Goal: Information Seeking & Learning: Learn about a topic

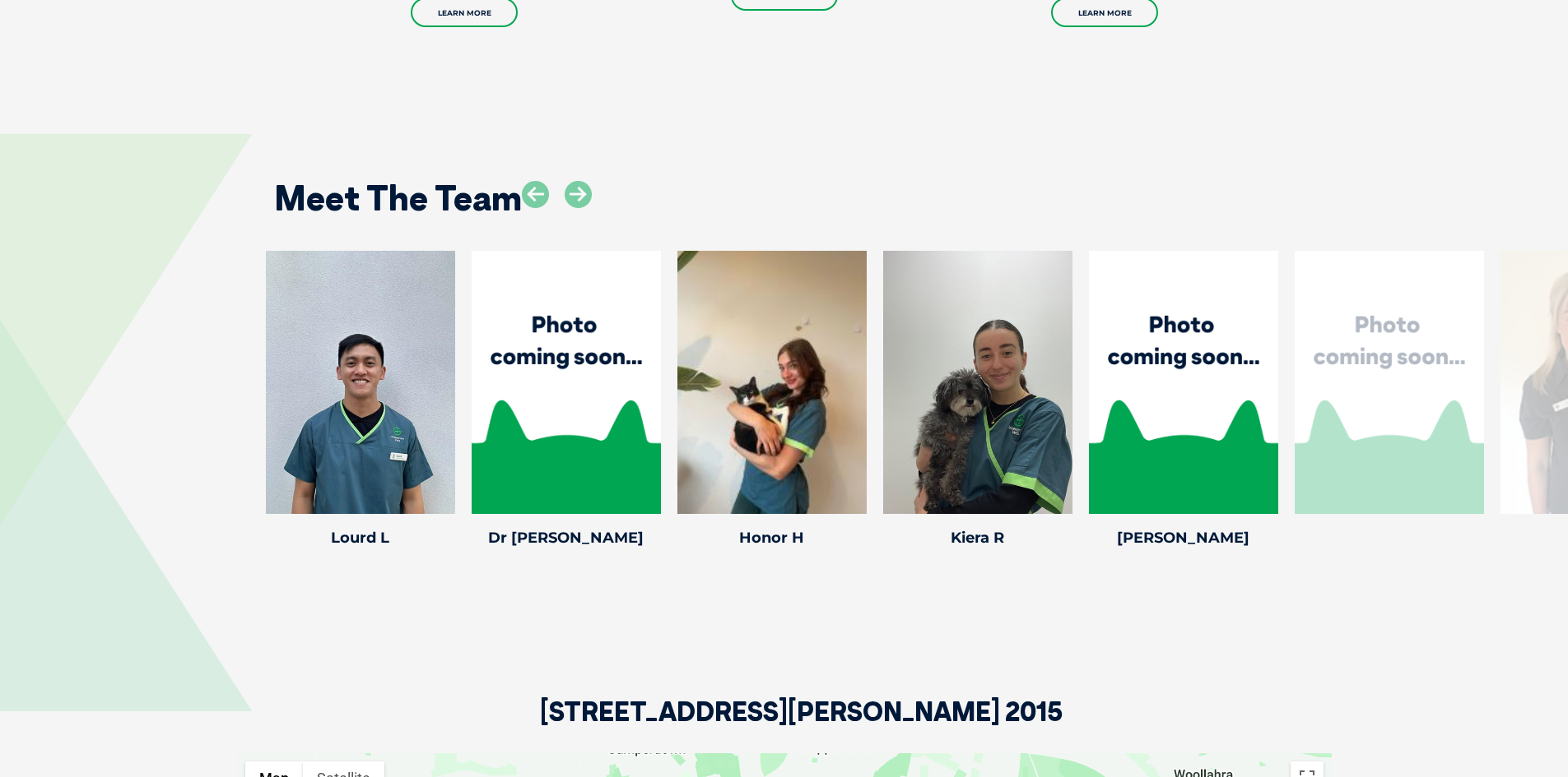
scroll to position [2632, 0]
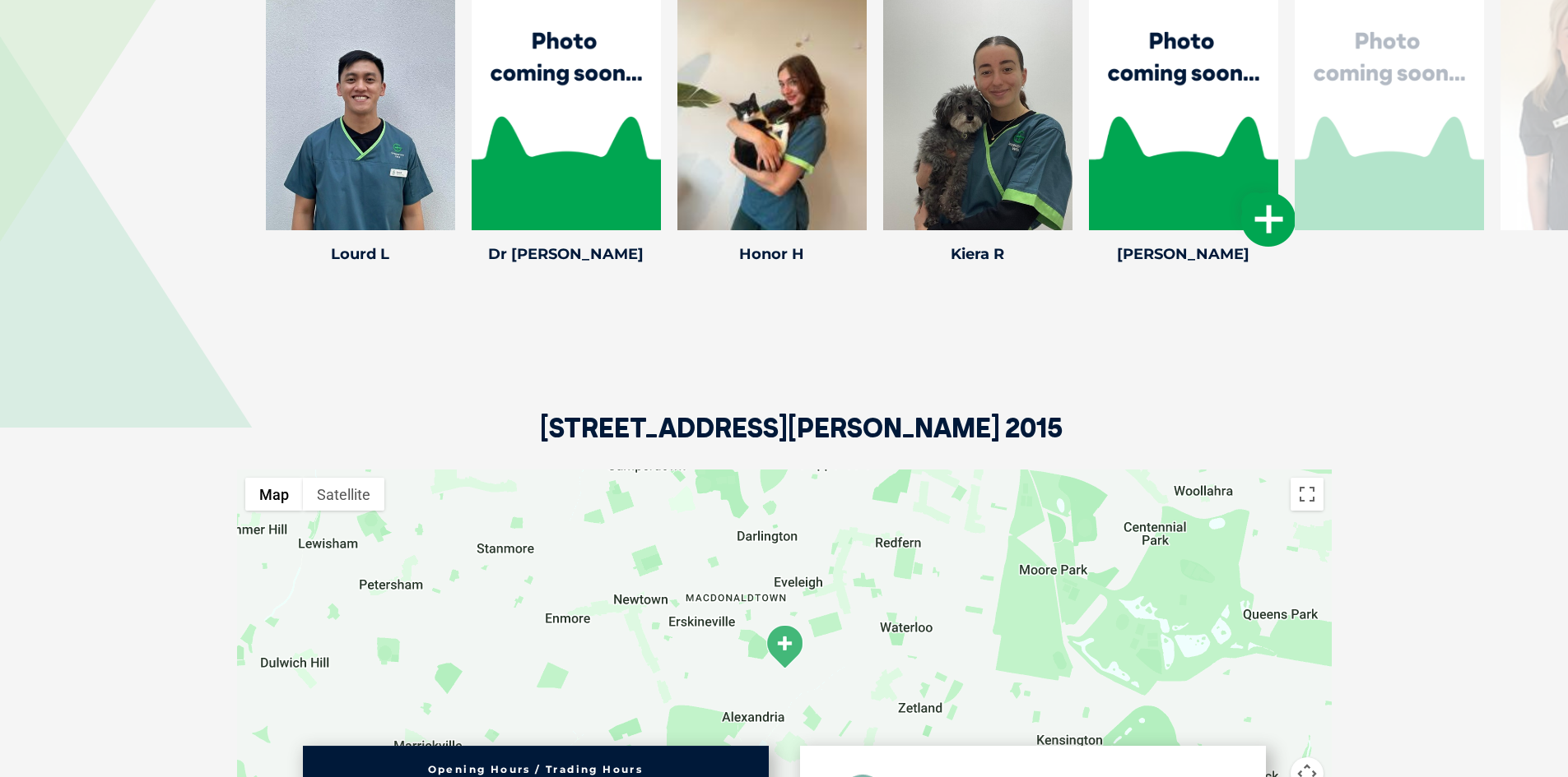
click at [1267, 192] on icon at bounding box center [1268, 219] width 55 height 55
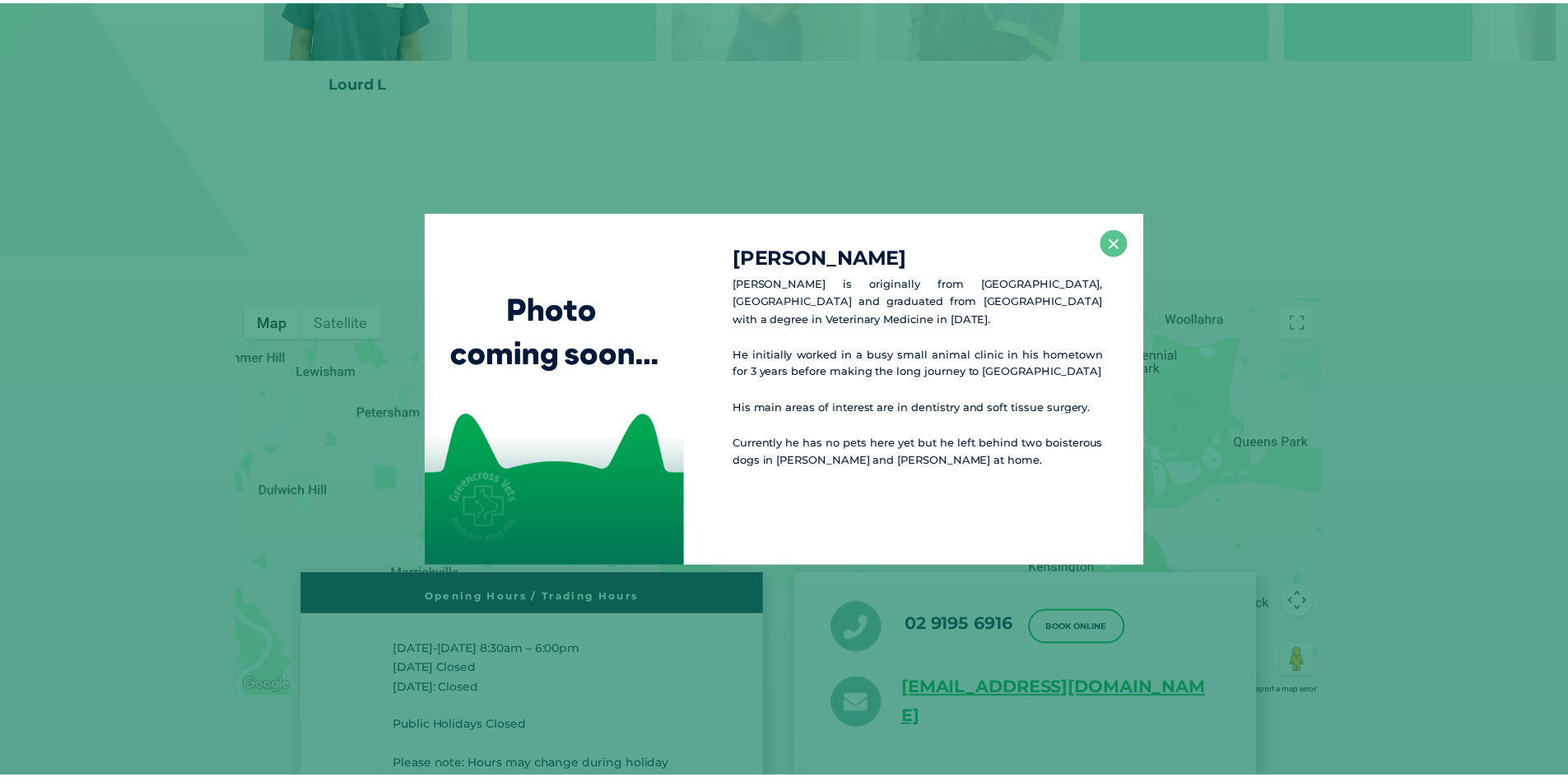
scroll to position [2814, 0]
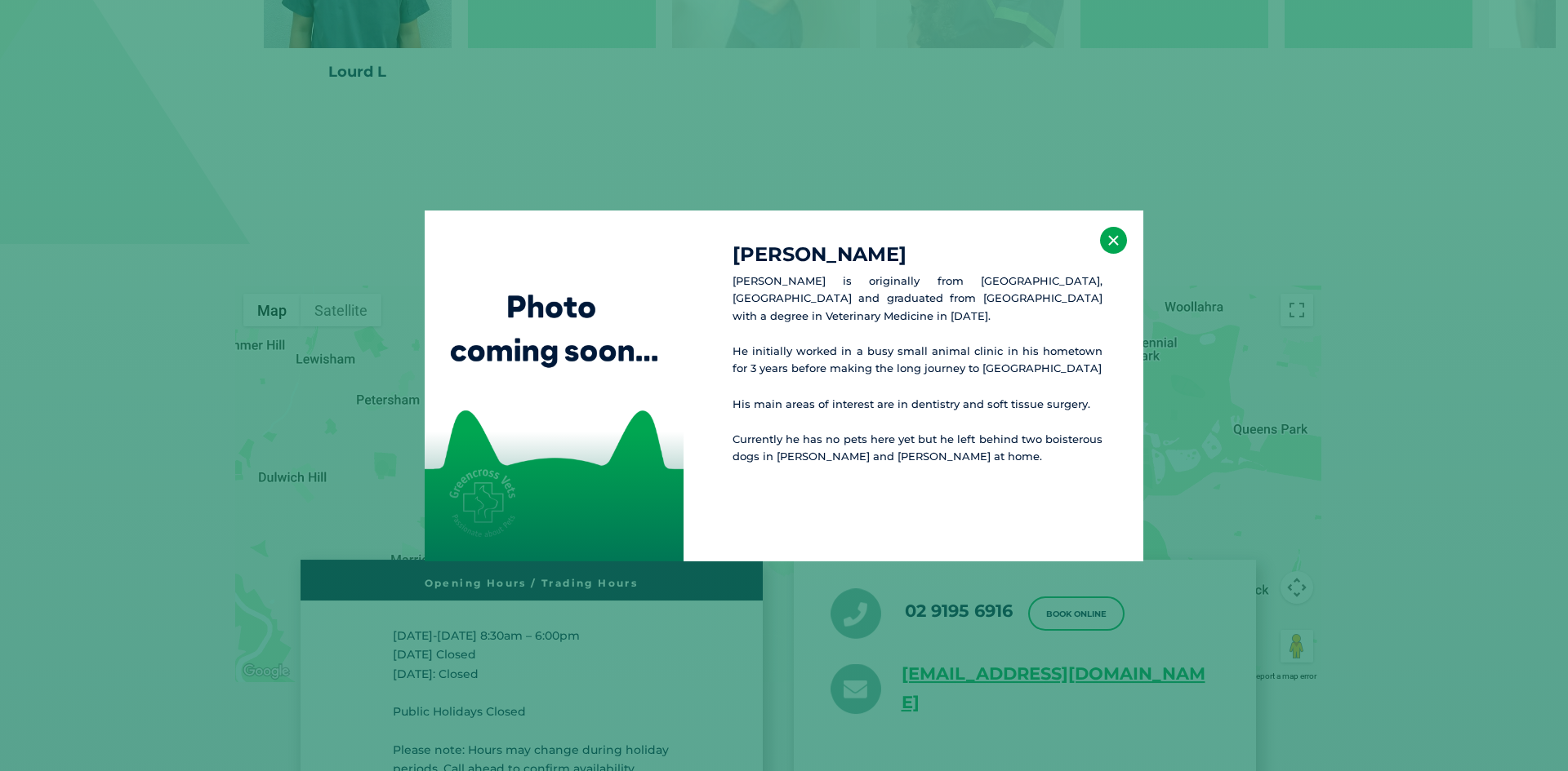
click at [1116, 248] on button "×" at bounding box center [1113, 240] width 27 height 27
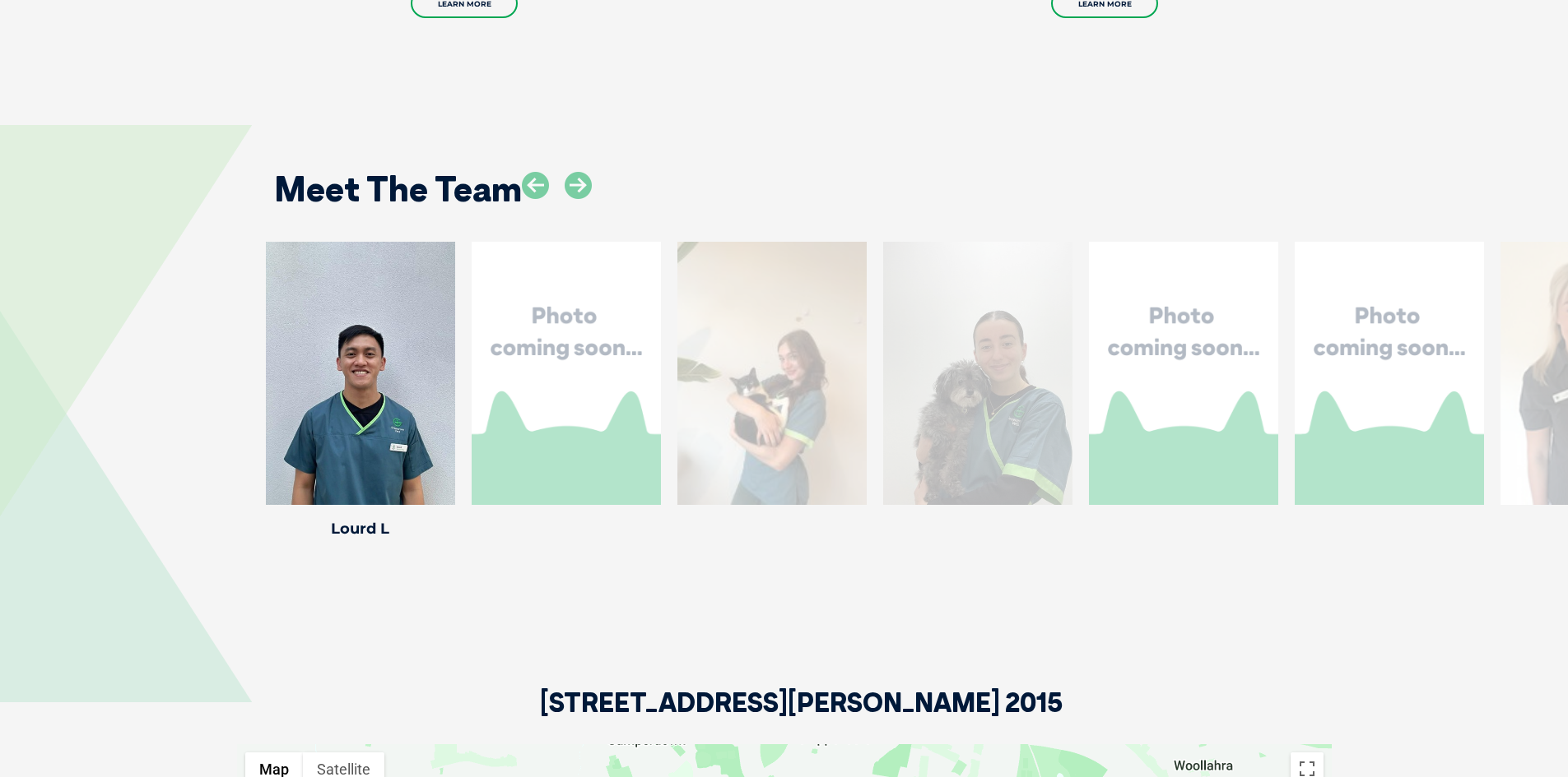
scroll to position [2320, 0]
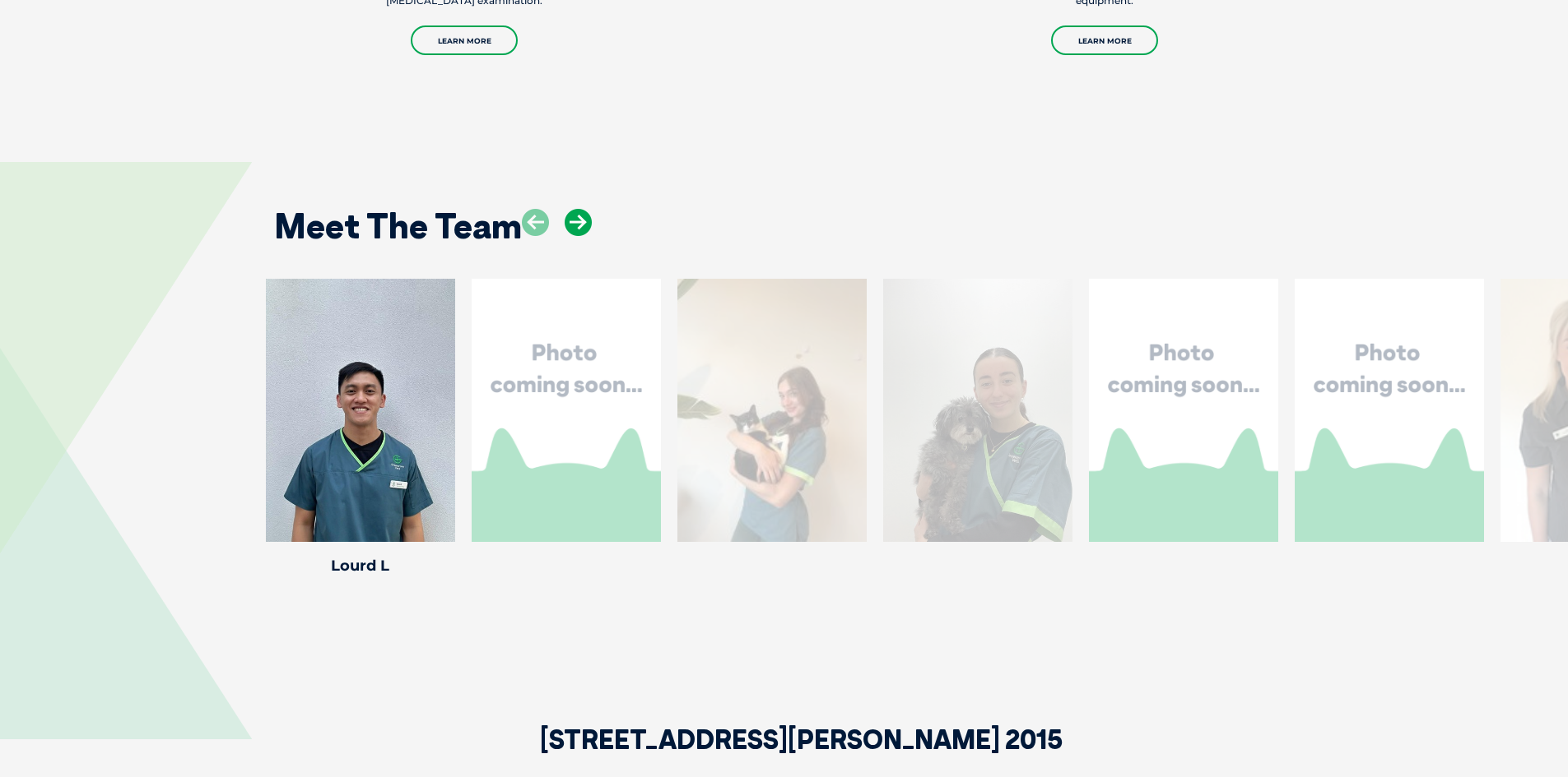
click at [579, 209] on icon at bounding box center [578, 222] width 27 height 27
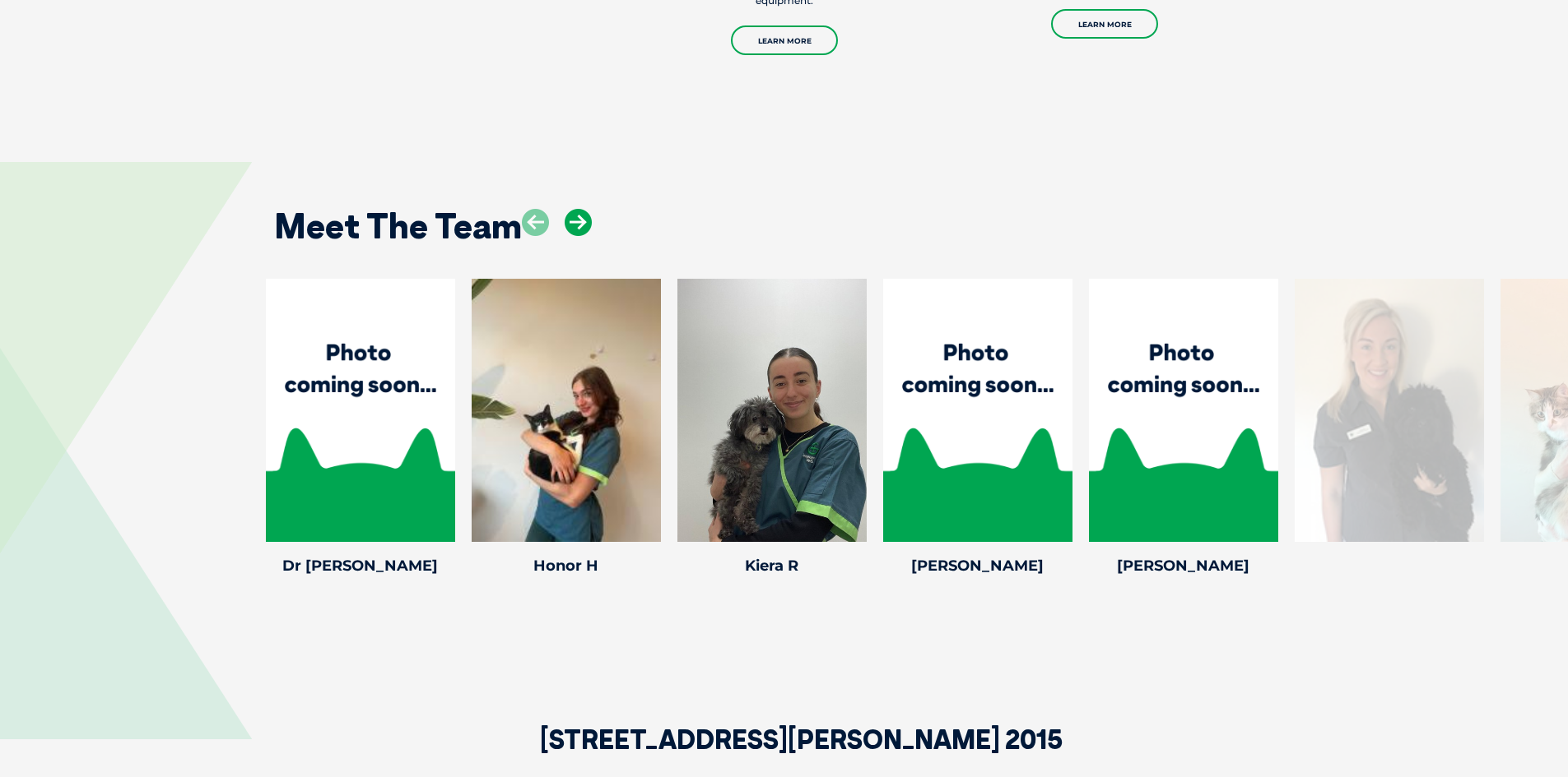
click at [581, 209] on icon at bounding box center [578, 222] width 27 height 27
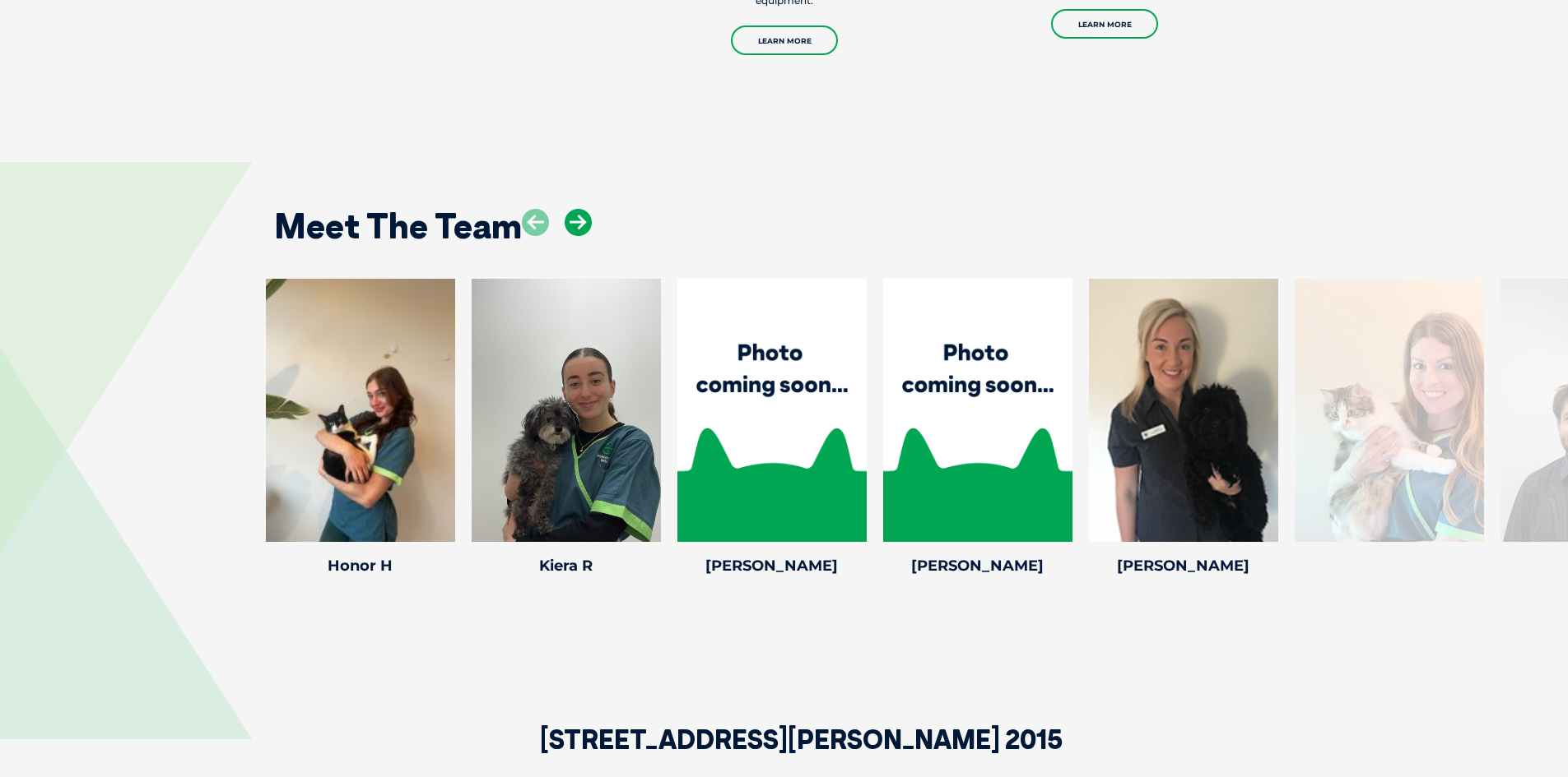
click at [578, 209] on icon at bounding box center [578, 222] width 27 height 27
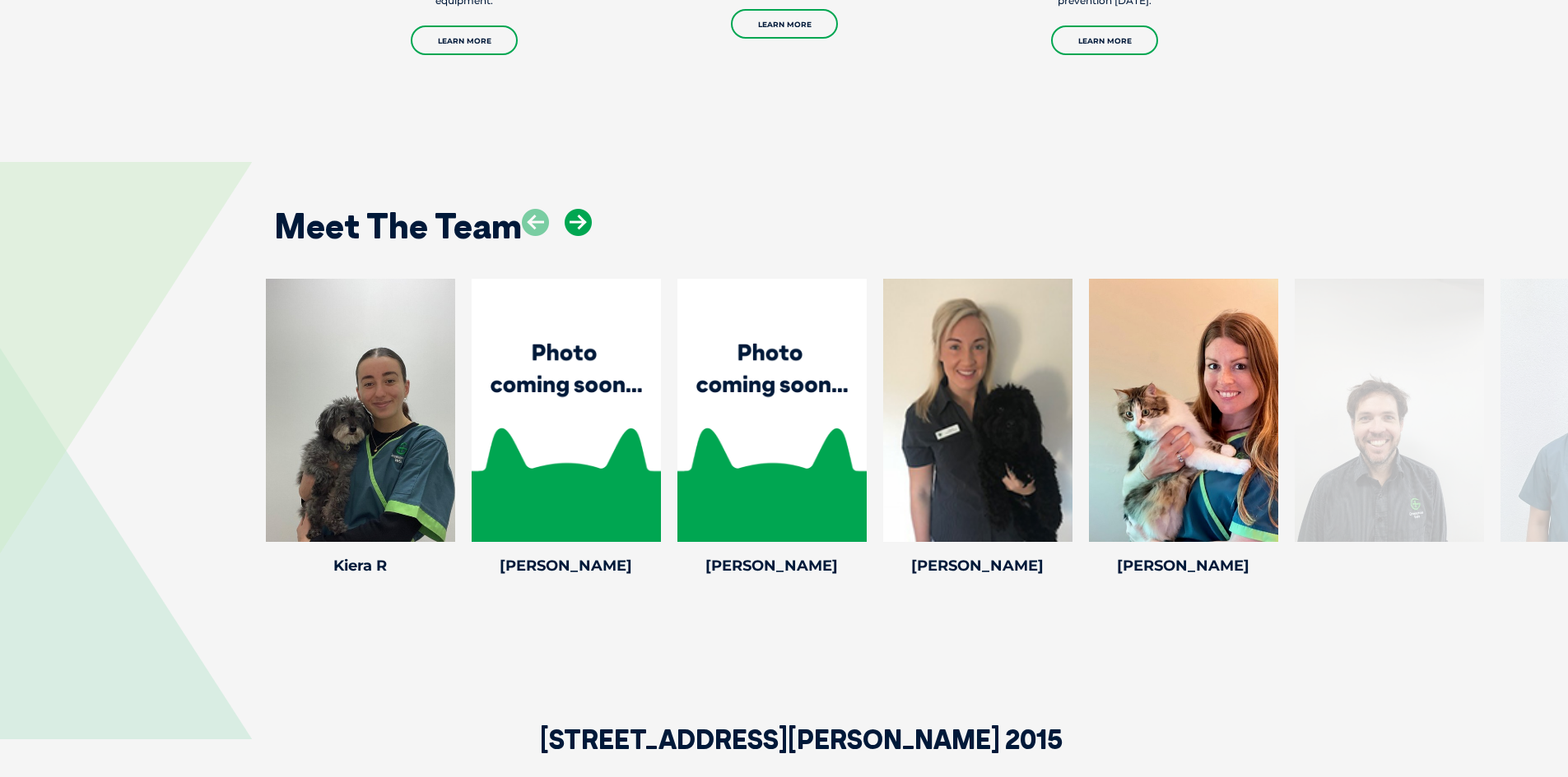
click at [578, 209] on icon at bounding box center [578, 222] width 27 height 27
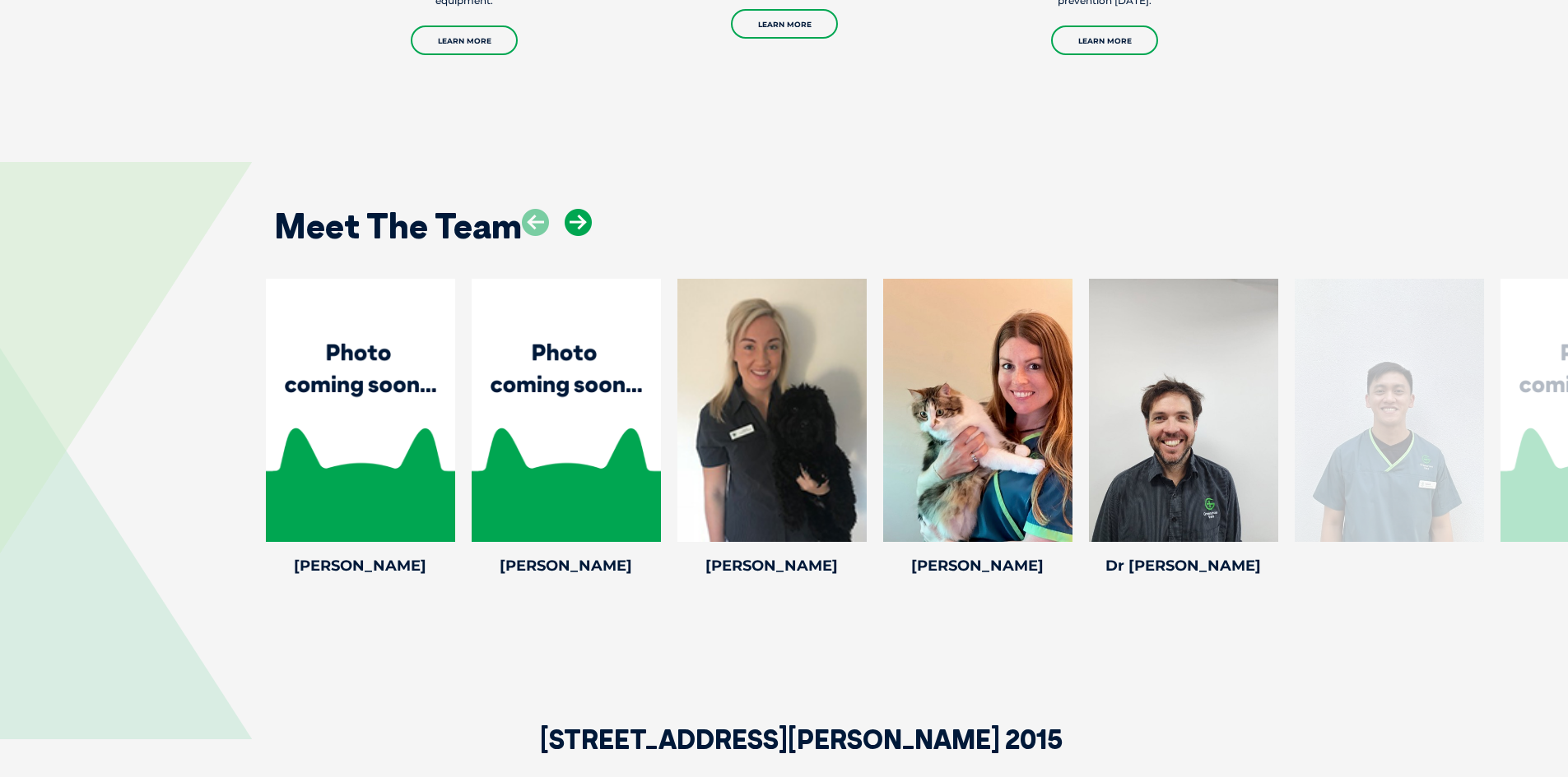
click at [578, 209] on icon at bounding box center [578, 222] width 27 height 27
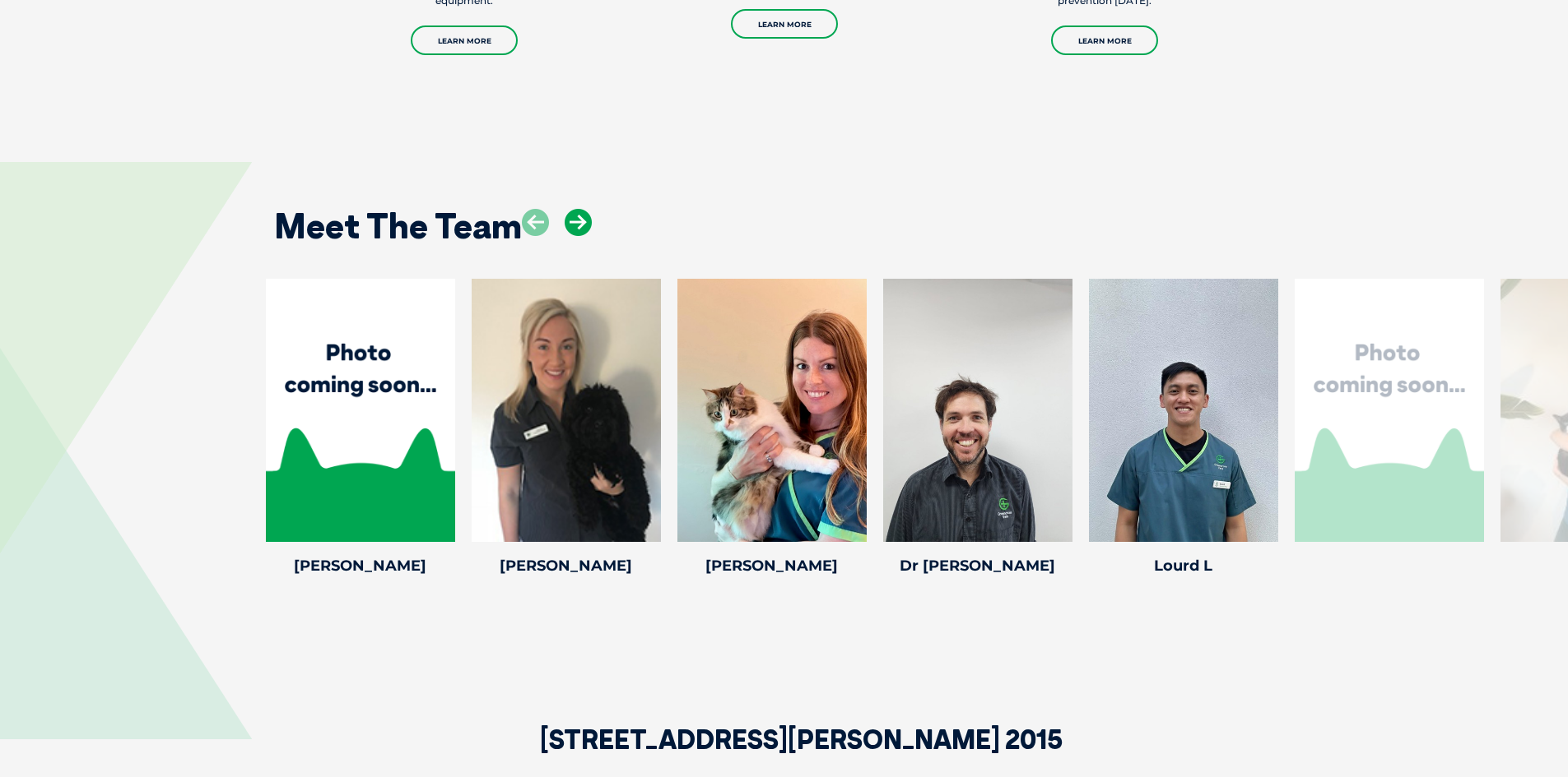
click at [578, 209] on icon at bounding box center [578, 222] width 27 height 27
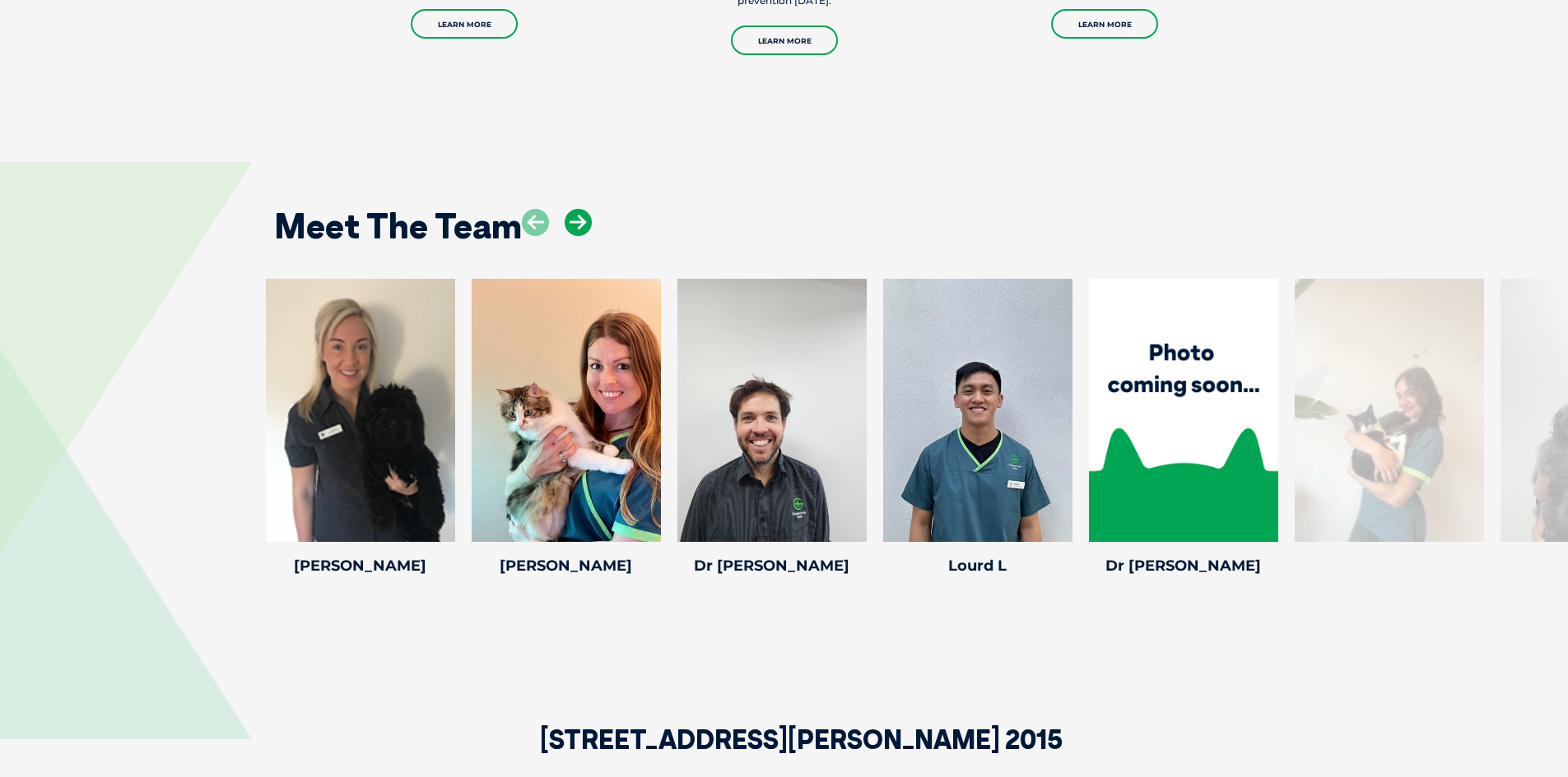
click at [578, 209] on icon at bounding box center [578, 222] width 27 height 27
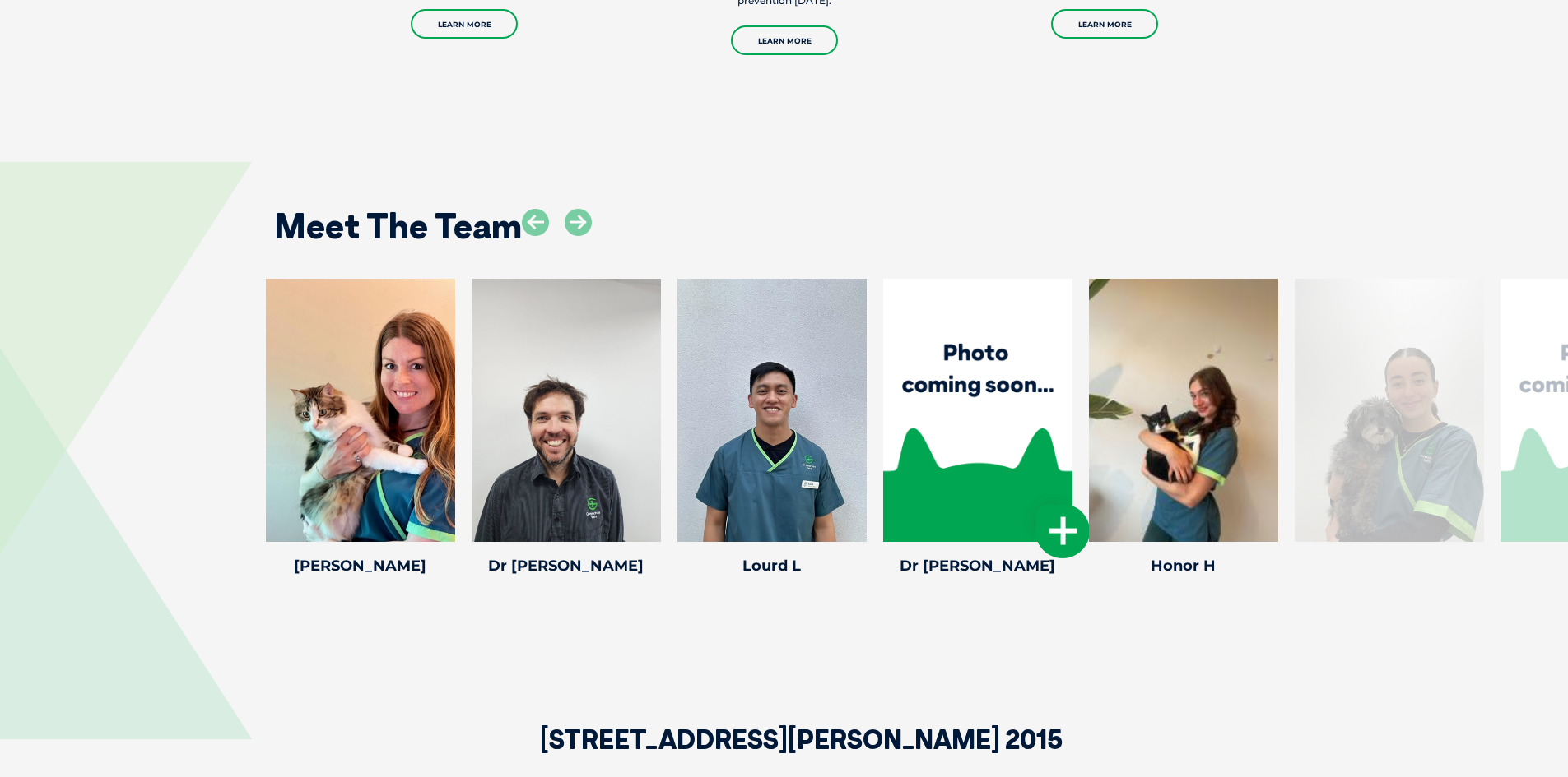
click at [962, 391] on div at bounding box center [977, 411] width 189 height 263
click at [1062, 504] on icon at bounding box center [1063, 531] width 55 height 55
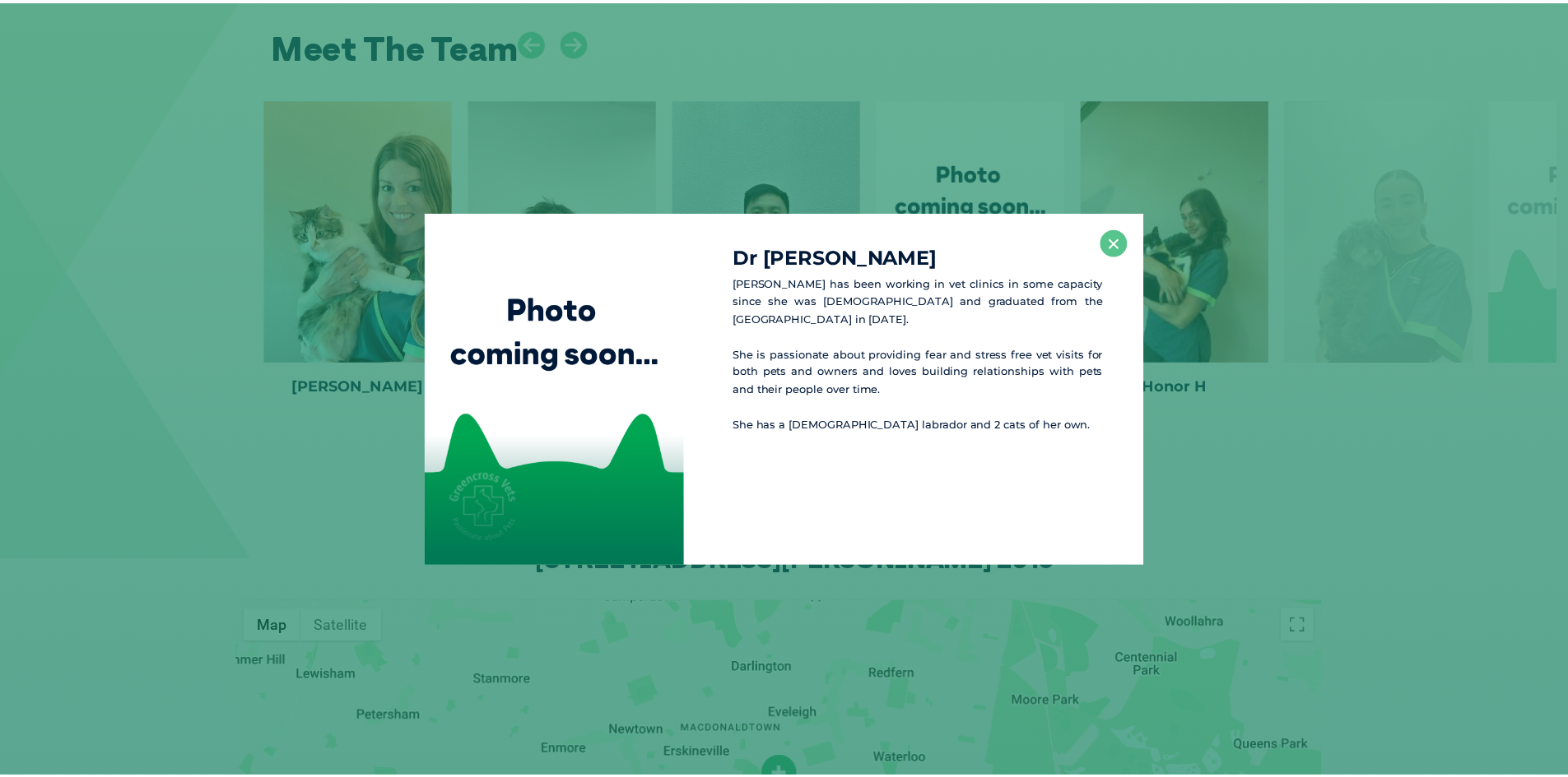
scroll to position [2502, 0]
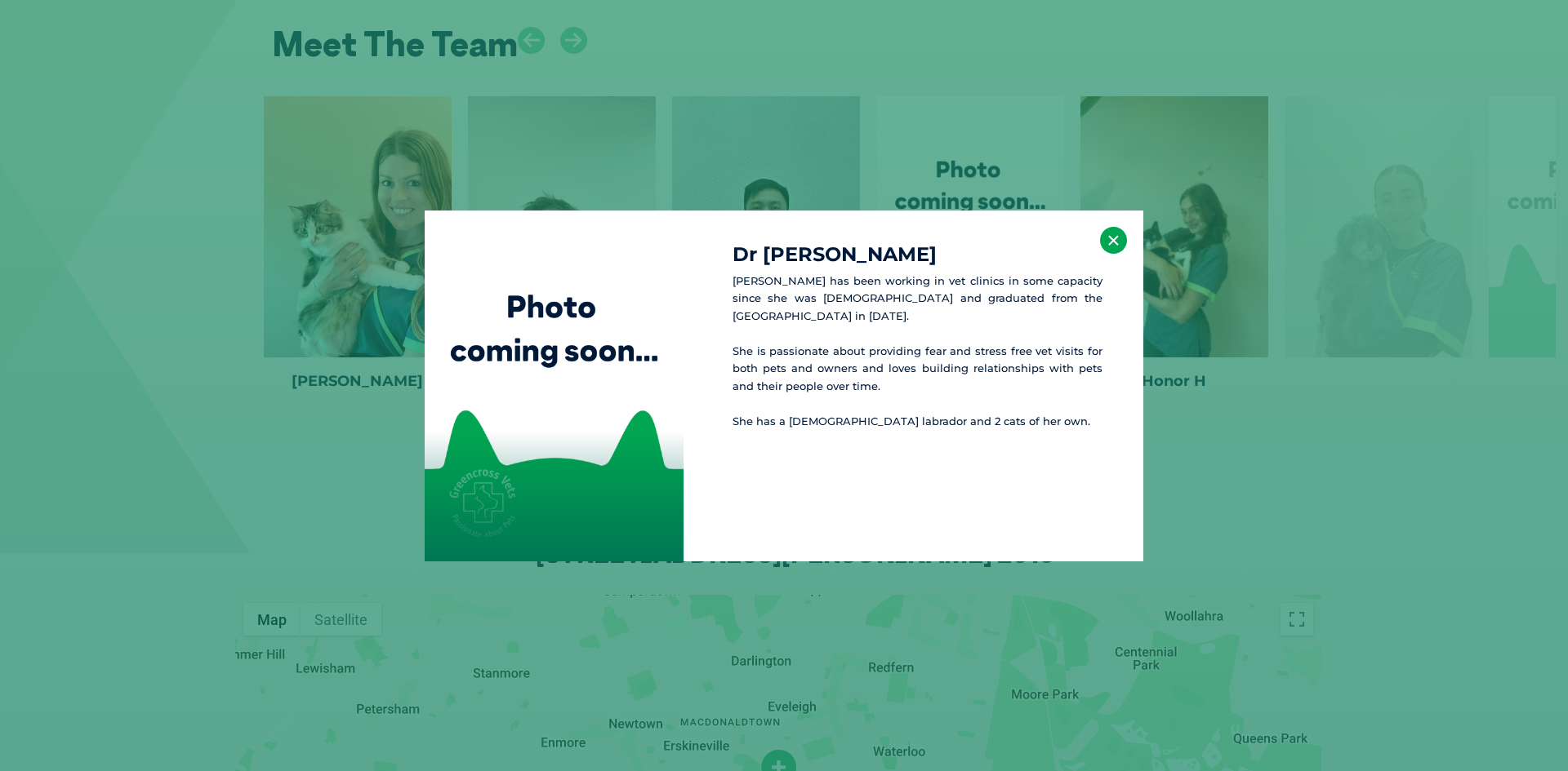
click at [1117, 244] on button "×" at bounding box center [1113, 240] width 27 height 27
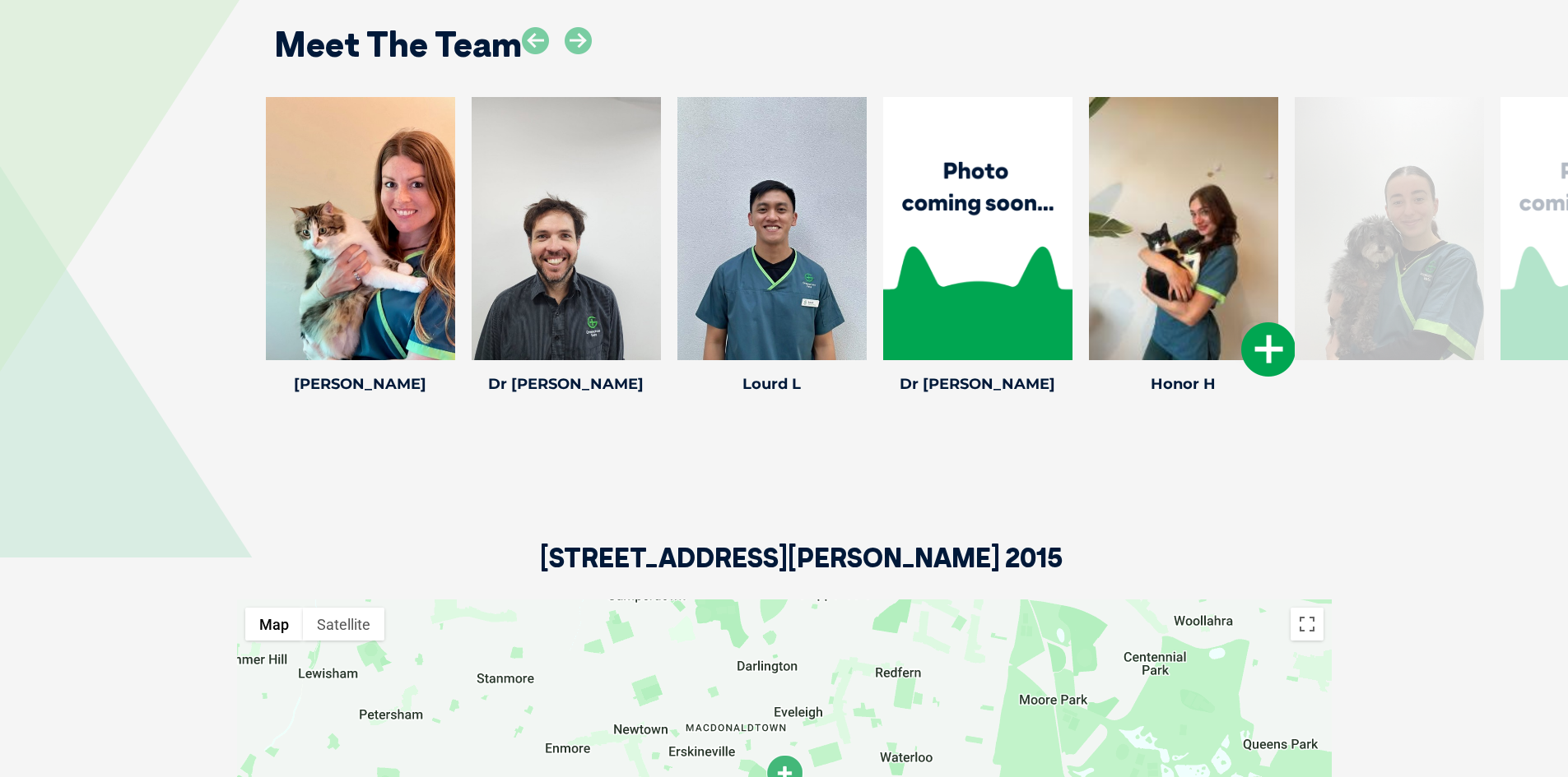
click at [1264, 322] on icon at bounding box center [1268, 350] width 55 height 55
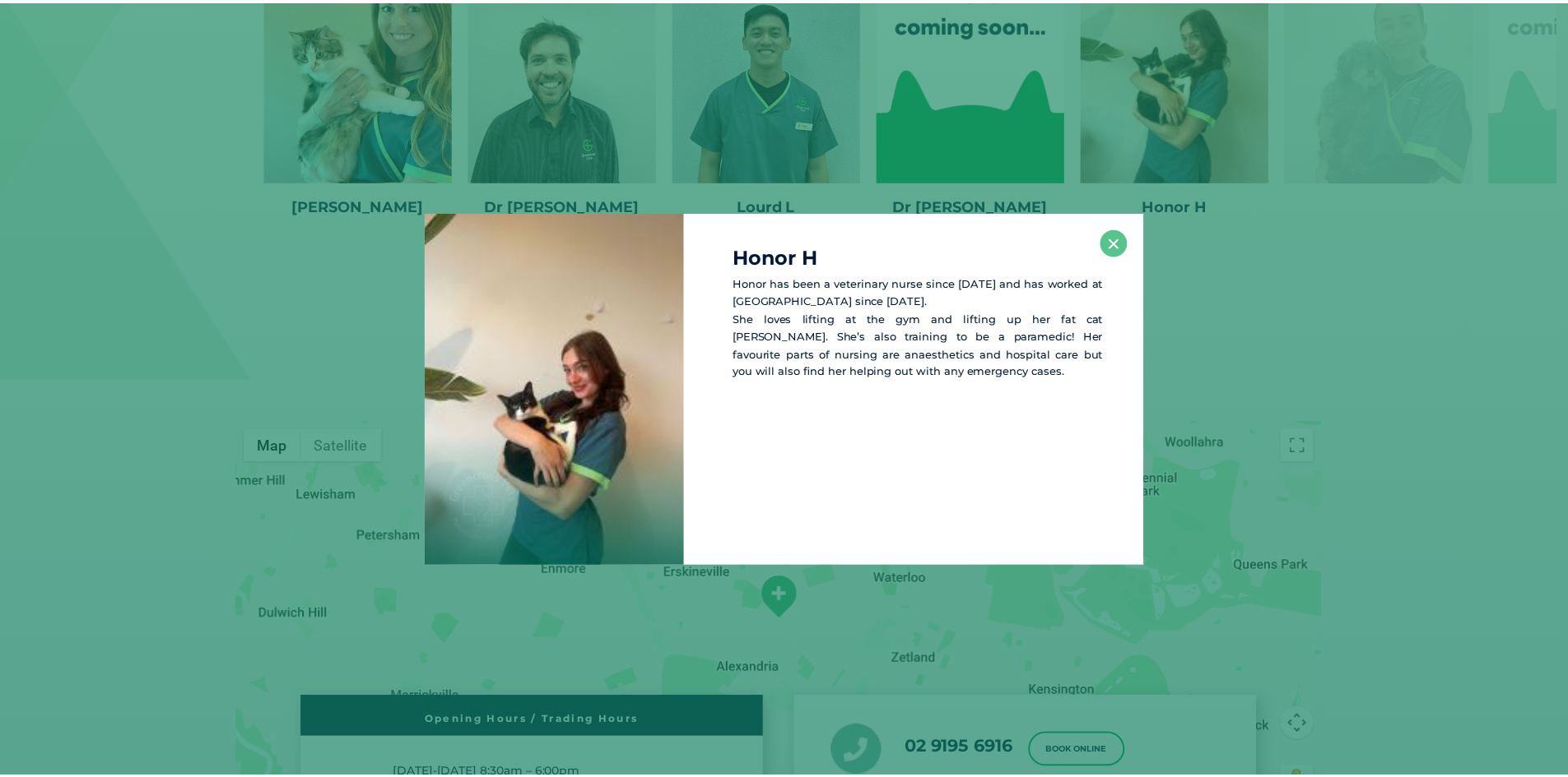
scroll to position [2684, 0]
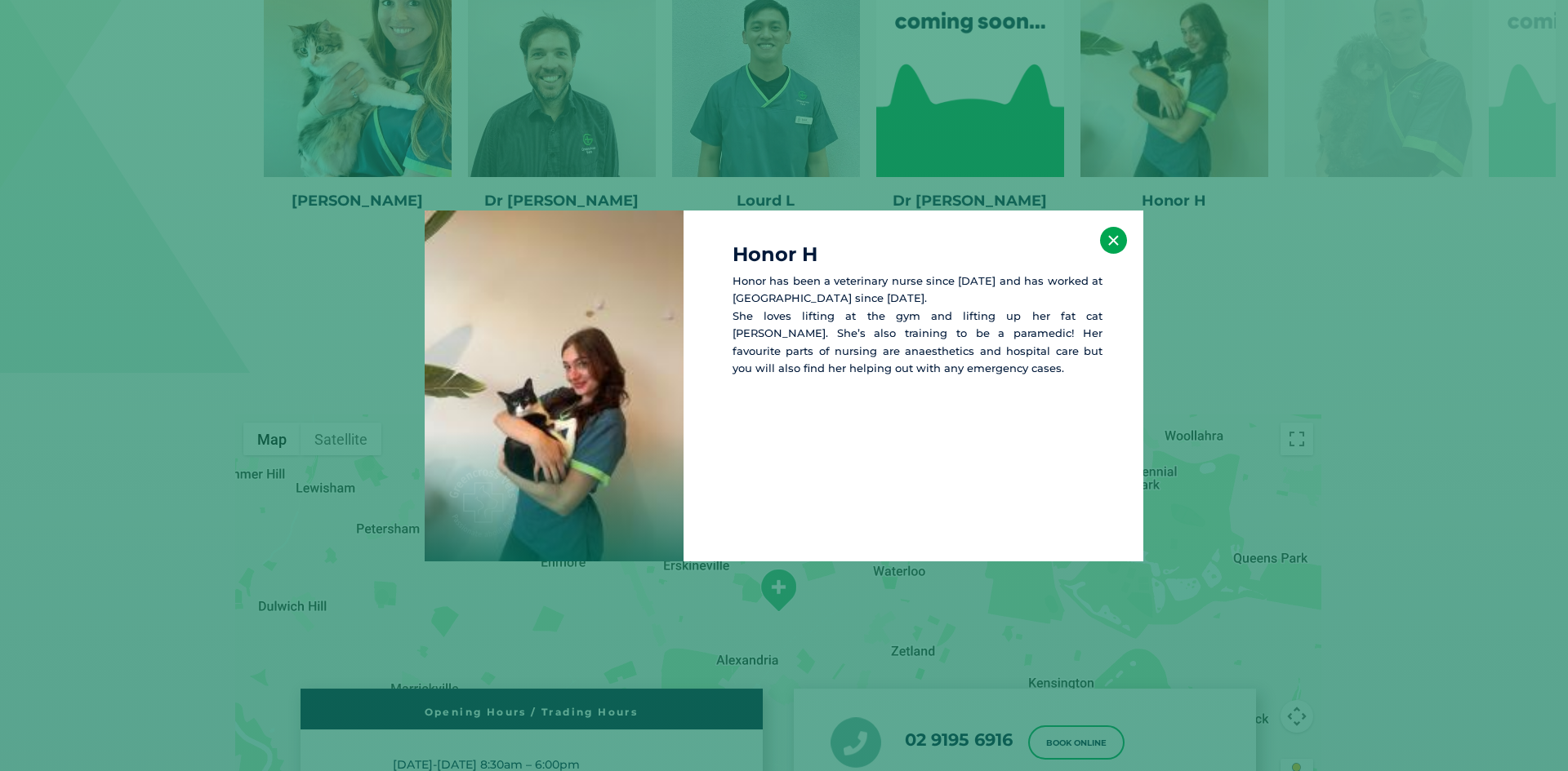
click at [1125, 242] on button "×" at bounding box center [1113, 240] width 27 height 27
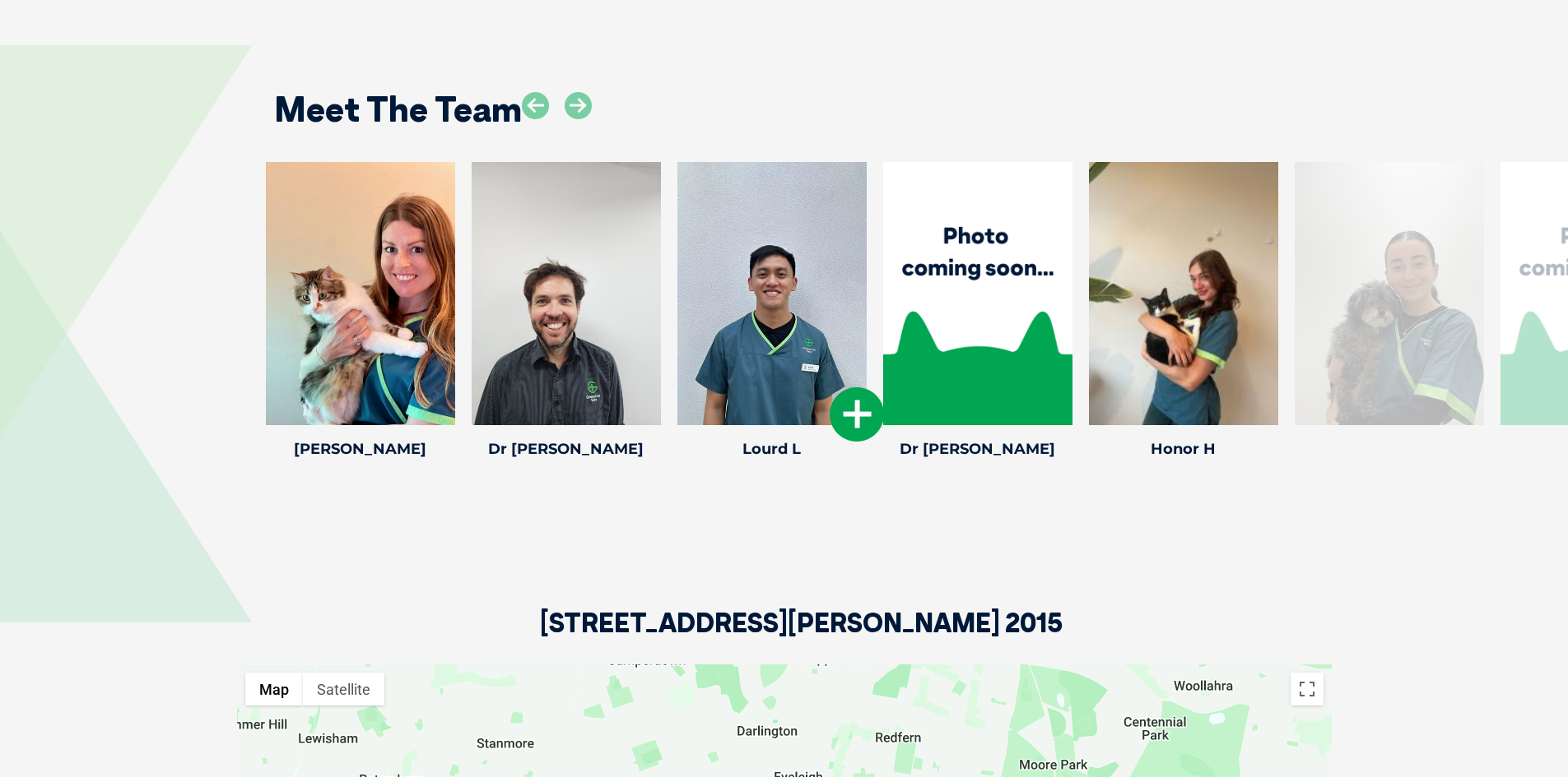
click at [849, 388] on icon at bounding box center [857, 415] width 55 height 55
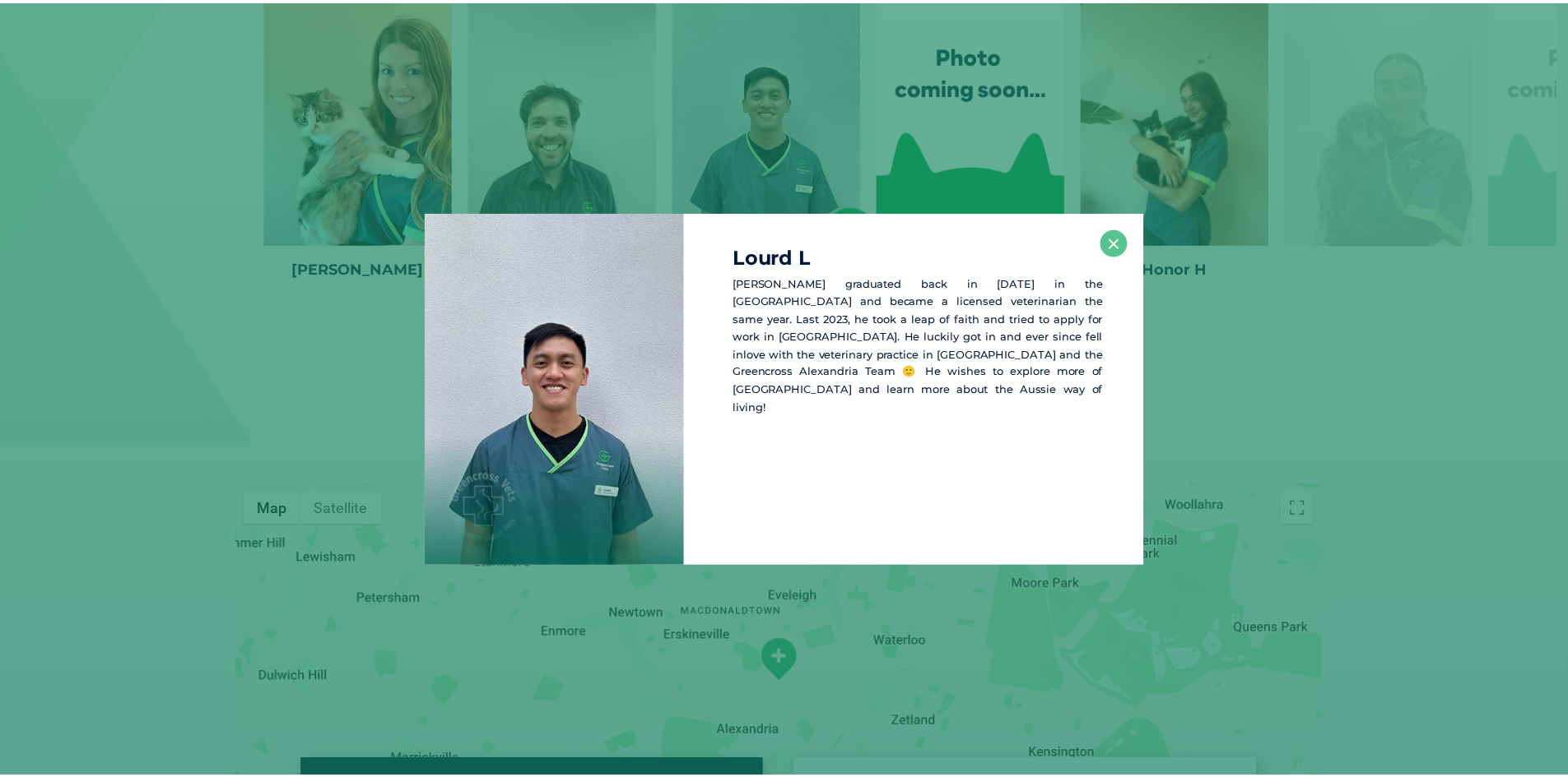
scroll to position [2619, 0]
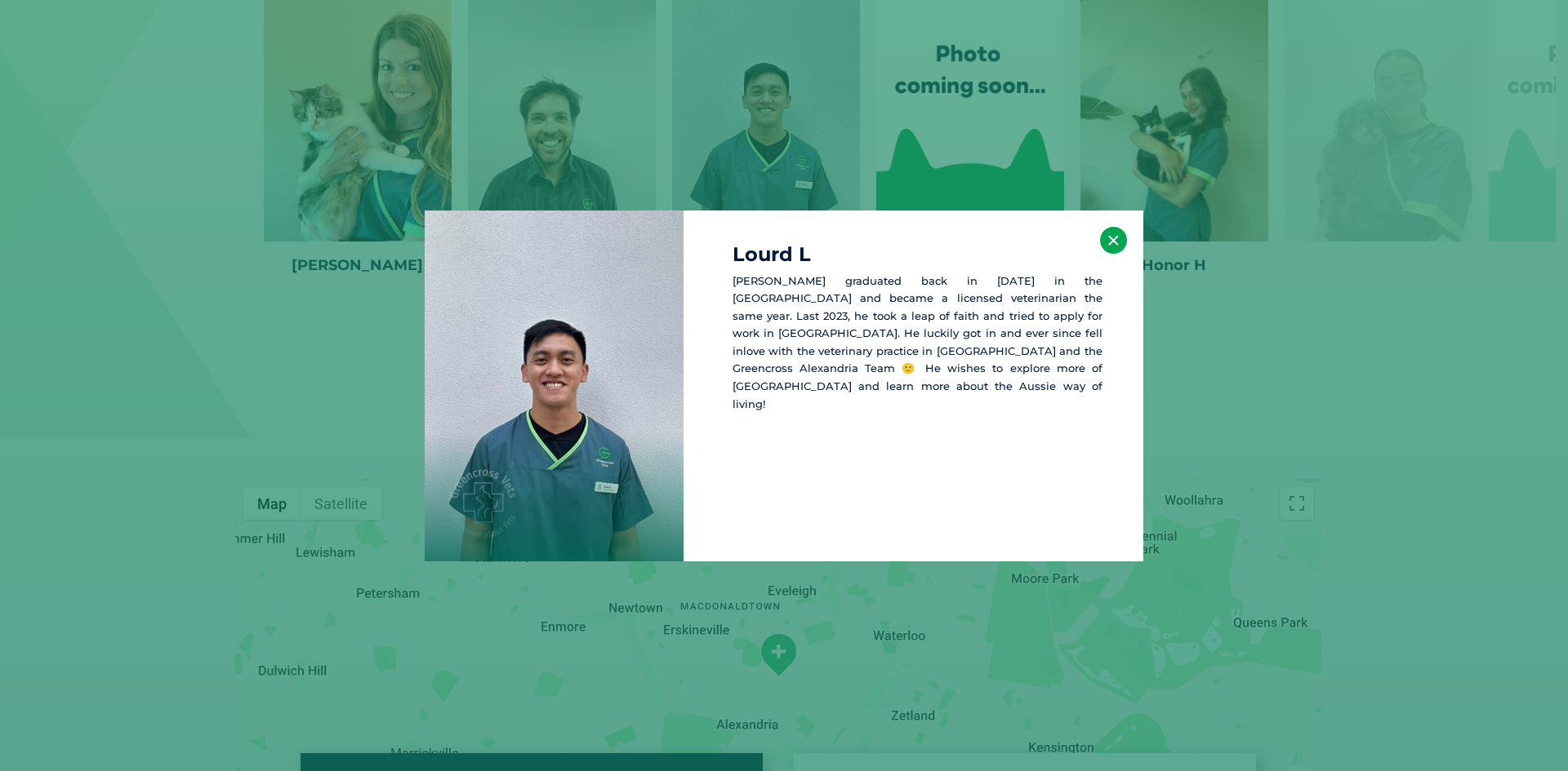
click at [1116, 235] on button "×" at bounding box center [1113, 240] width 27 height 27
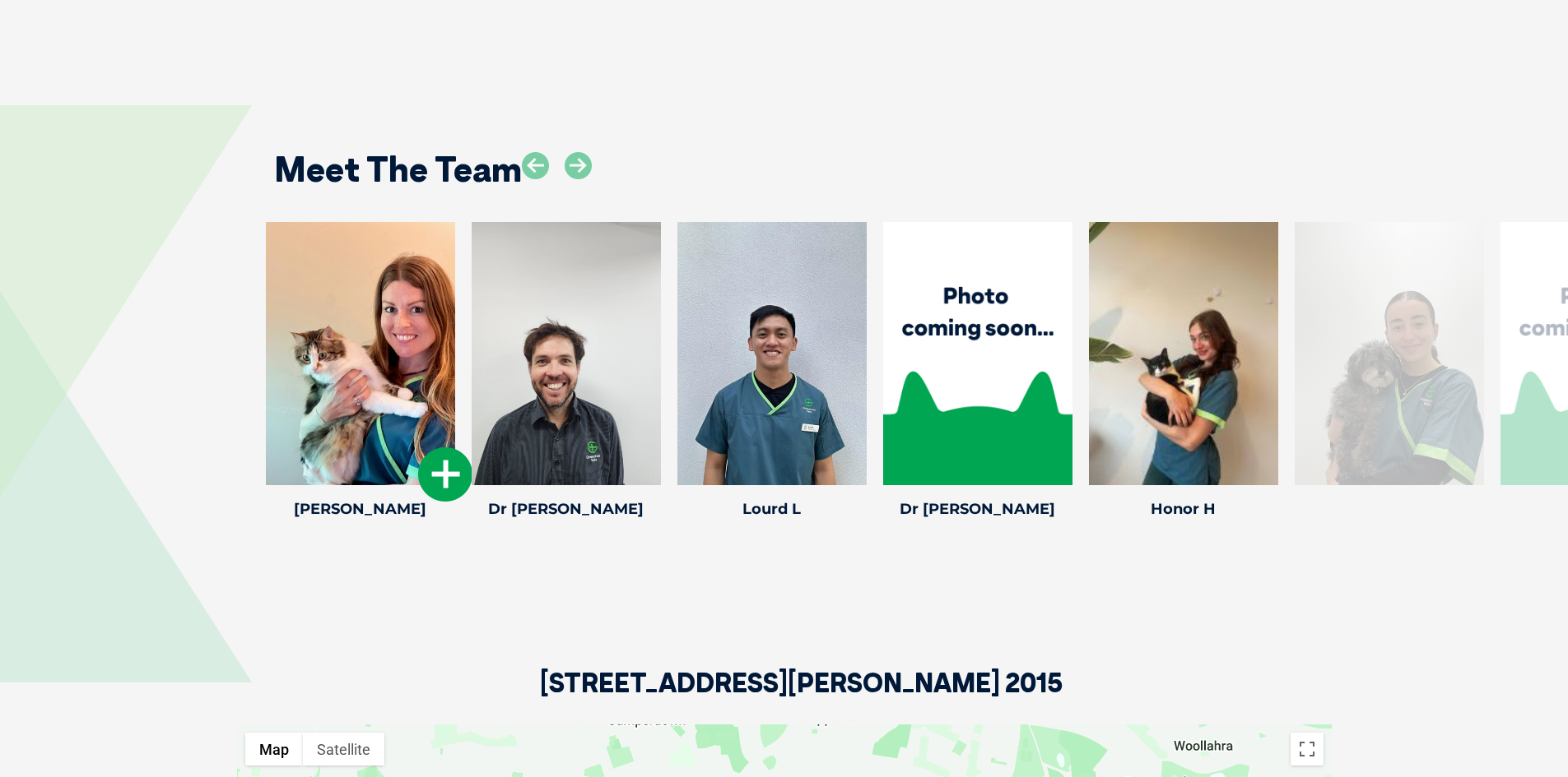
scroll to position [2372, 0]
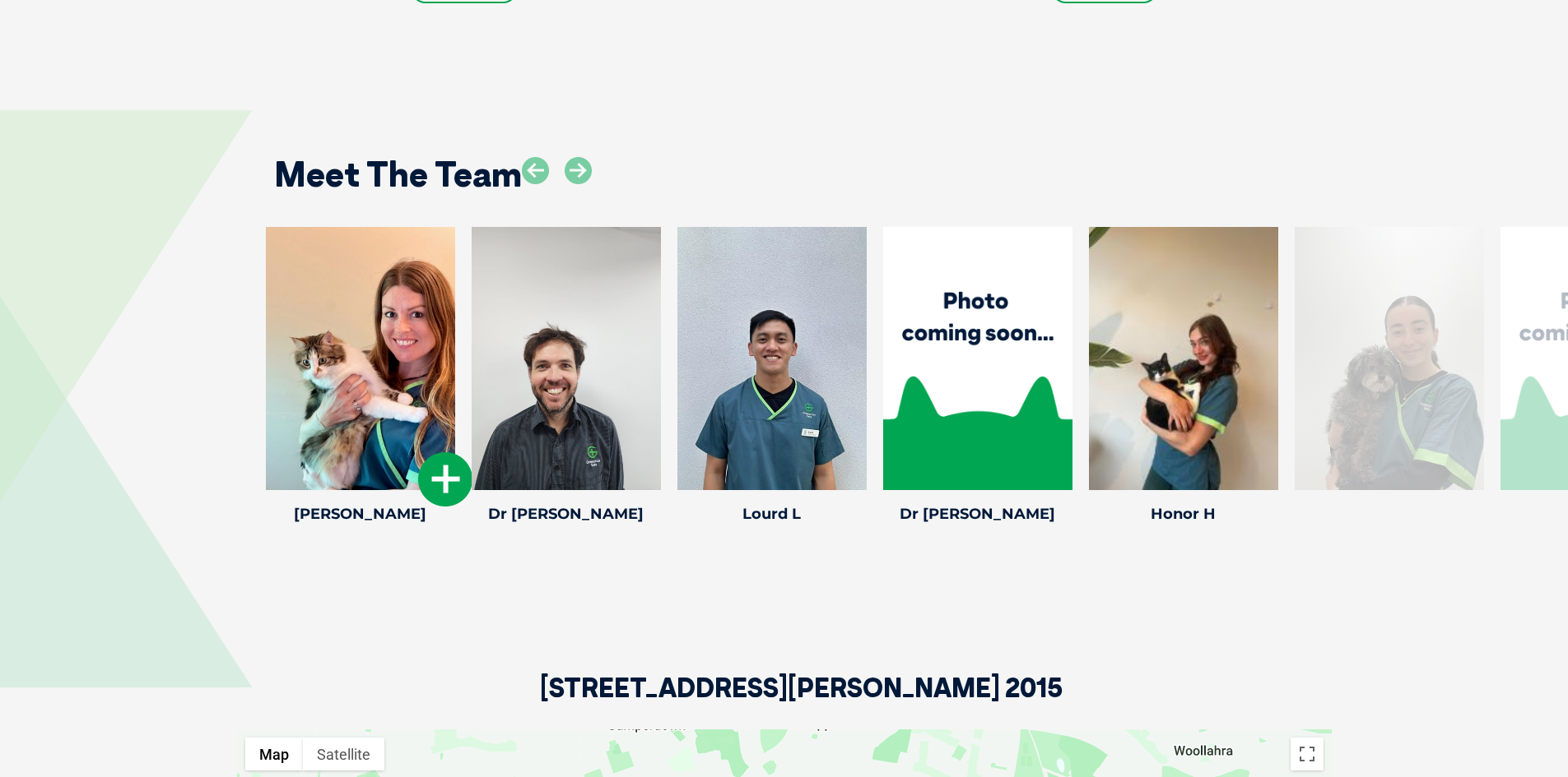
click at [448, 453] on icon at bounding box center [445, 480] width 55 height 55
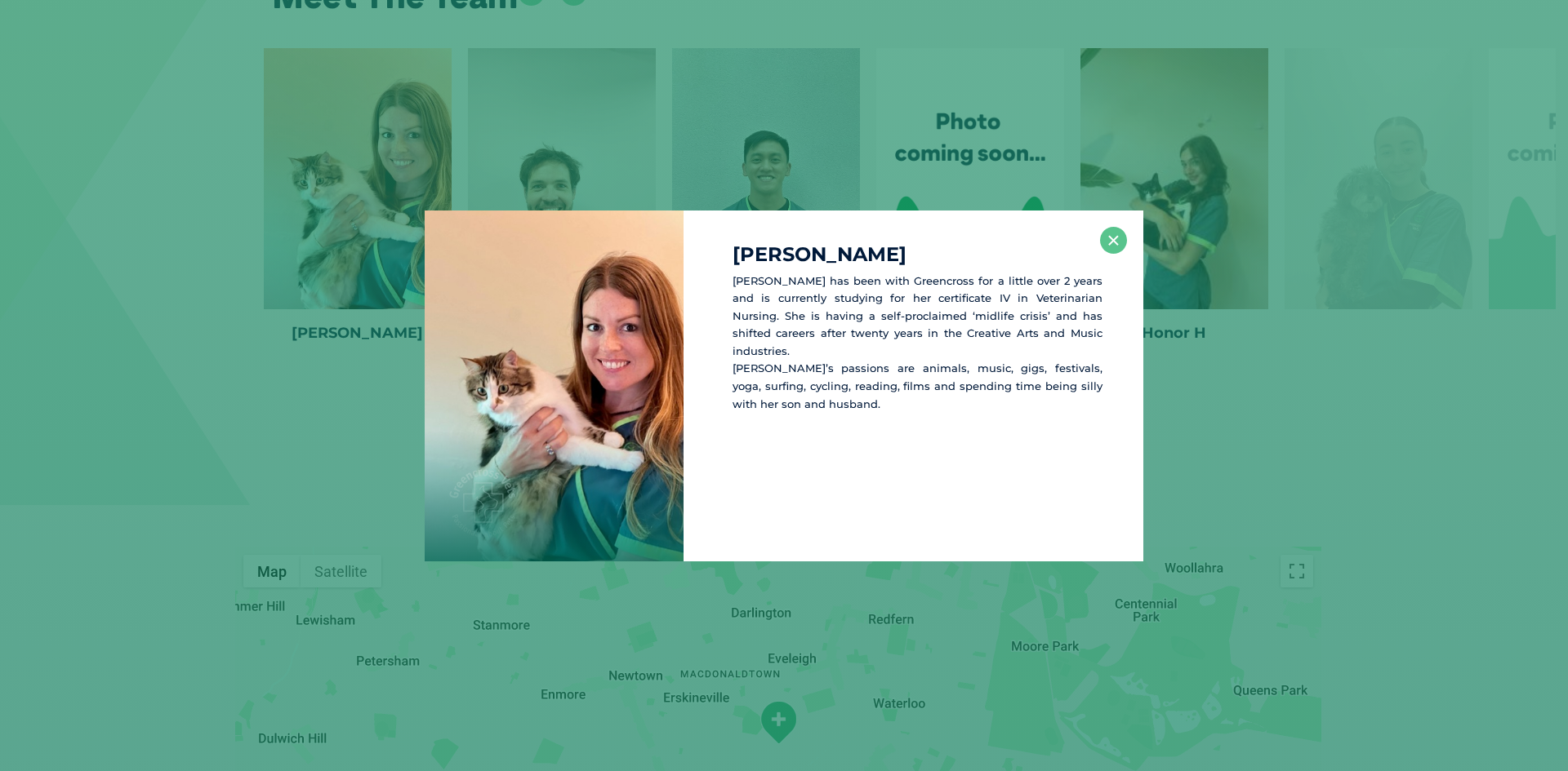
scroll to position [2534, 0]
click at [1118, 248] on button "×" at bounding box center [1113, 240] width 27 height 27
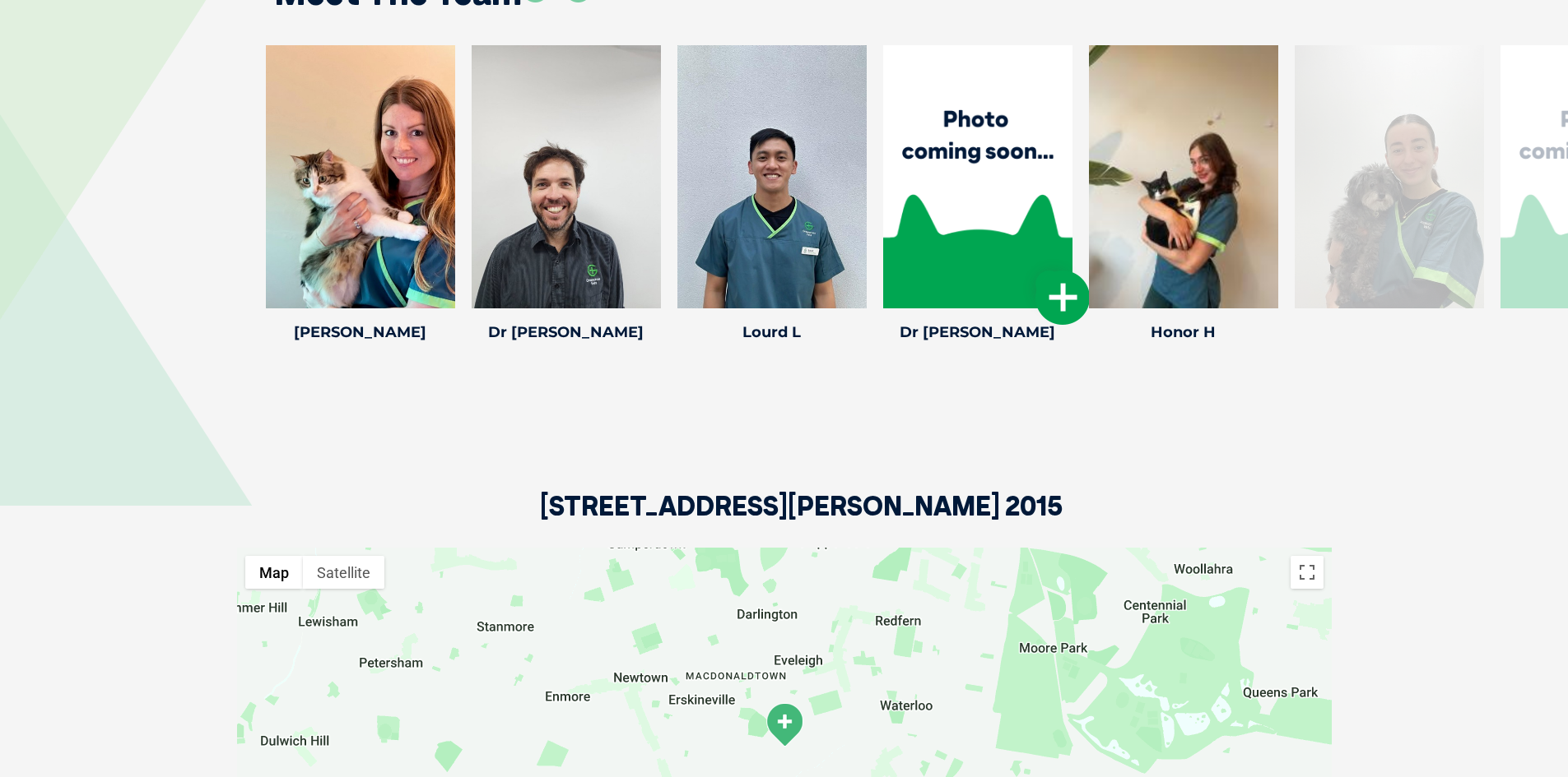
click at [1055, 270] on icon at bounding box center [1063, 298] width 55 height 55
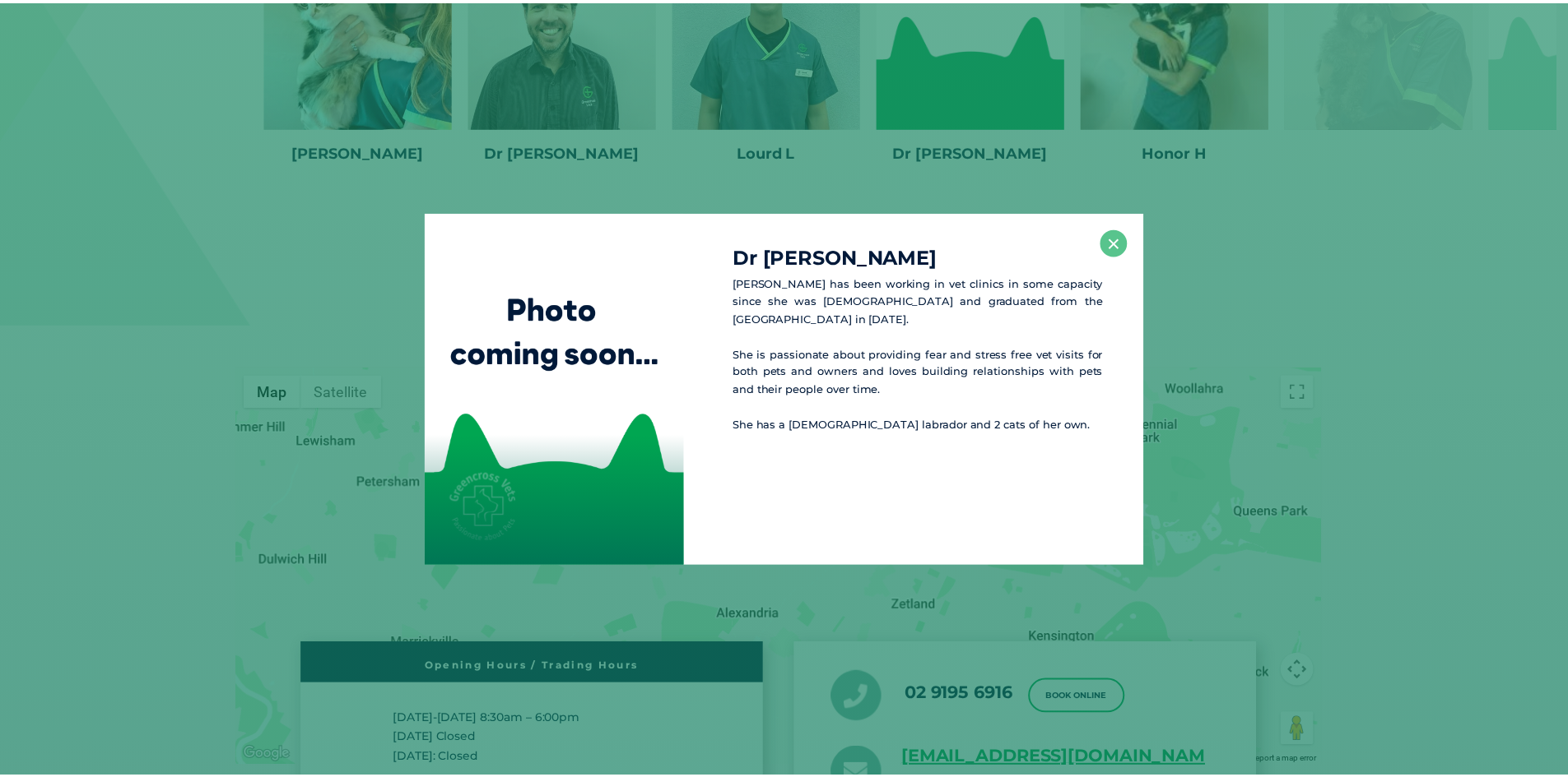
scroll to position [2736, 0]
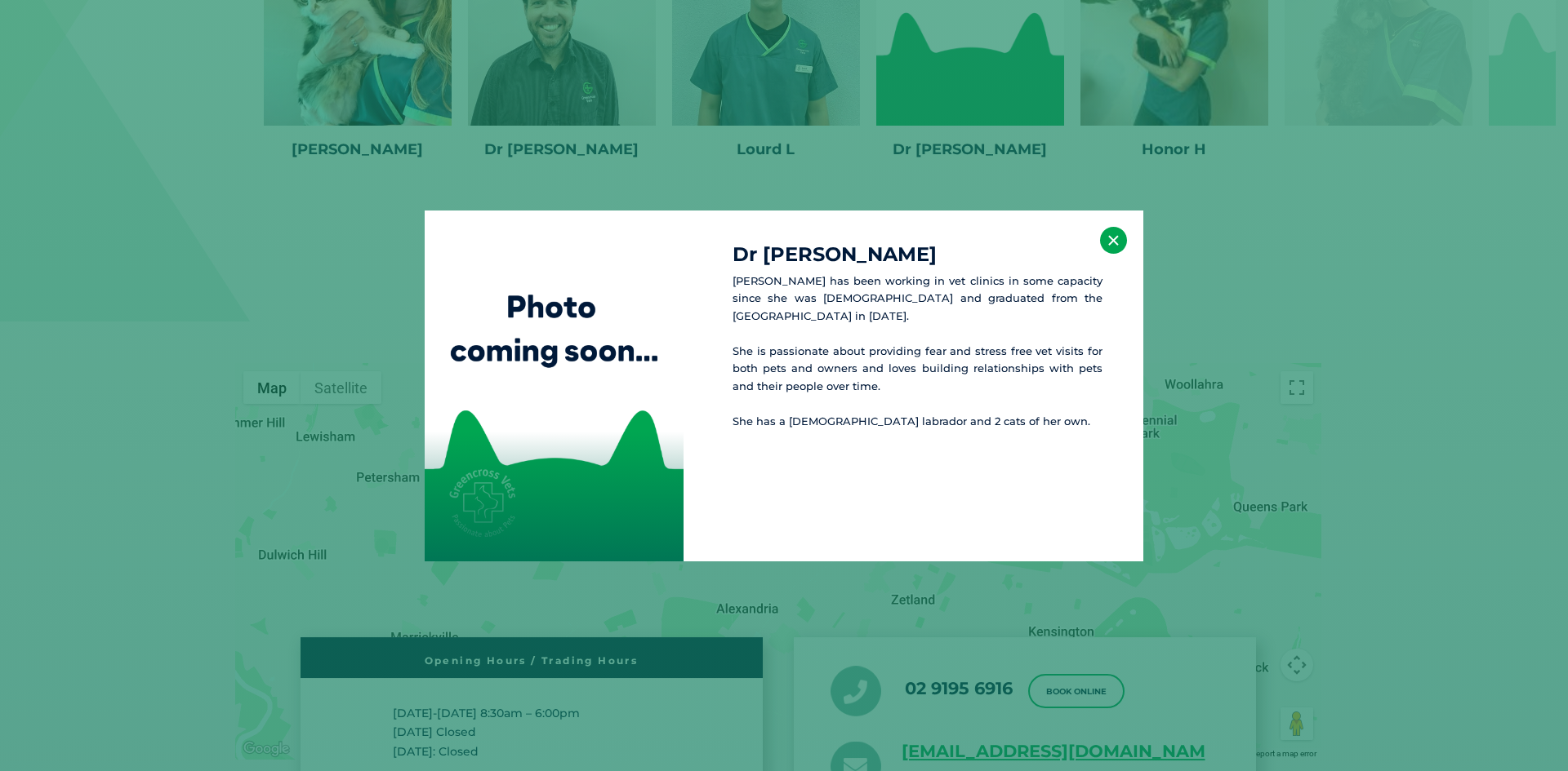
click at [1116, 240] on button "×" at bounding box center [1113, 240] width 27 height 27
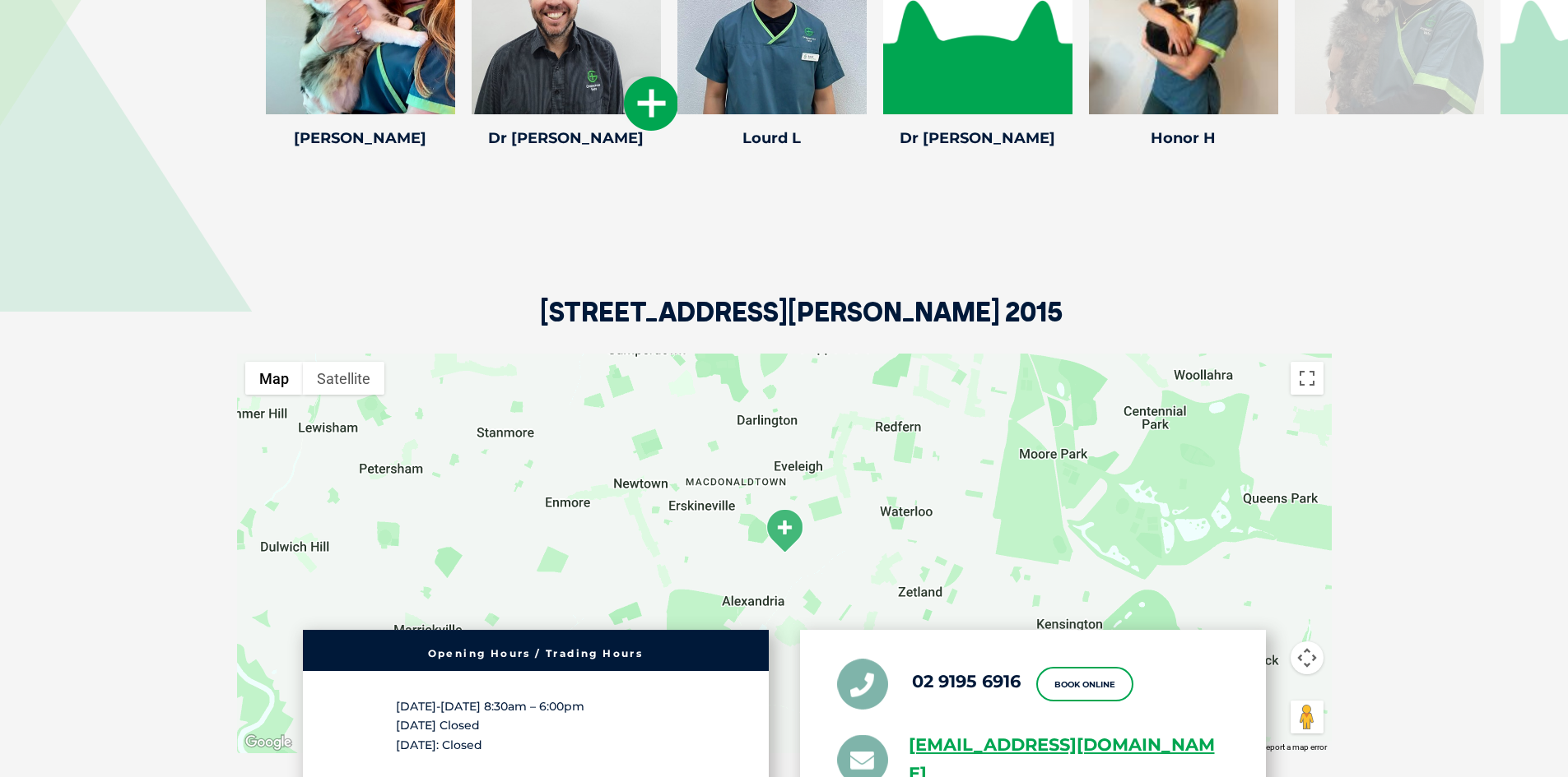
scroll to position [2407, 0]
